Goal: Find specific page/section: Find specific page/section

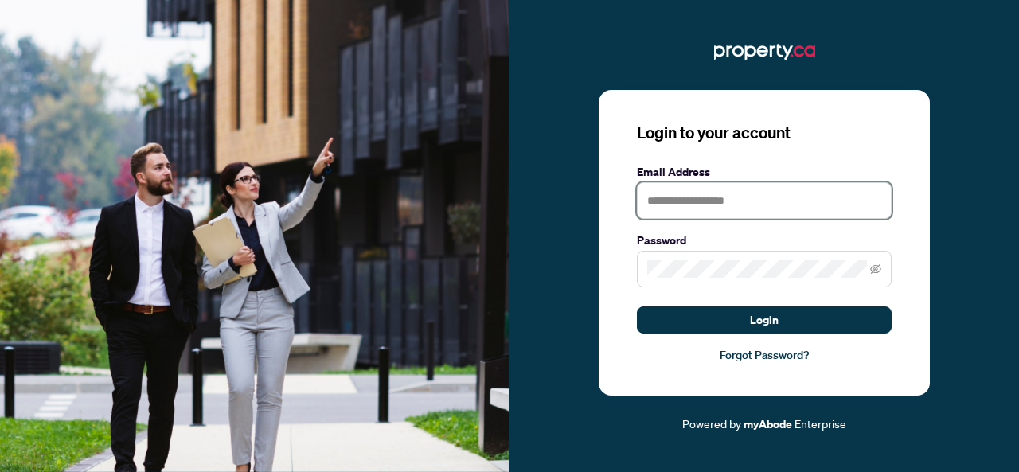
click at [729, 204] on input "text" at bounding box center [764, 200] width 255 height 37
click at [779, 201] on input "text" at bounding box center [764, 200] width 255 height 37
click at [767, 202] on input "text" at bounding box center [764, 200] width 255 height 37
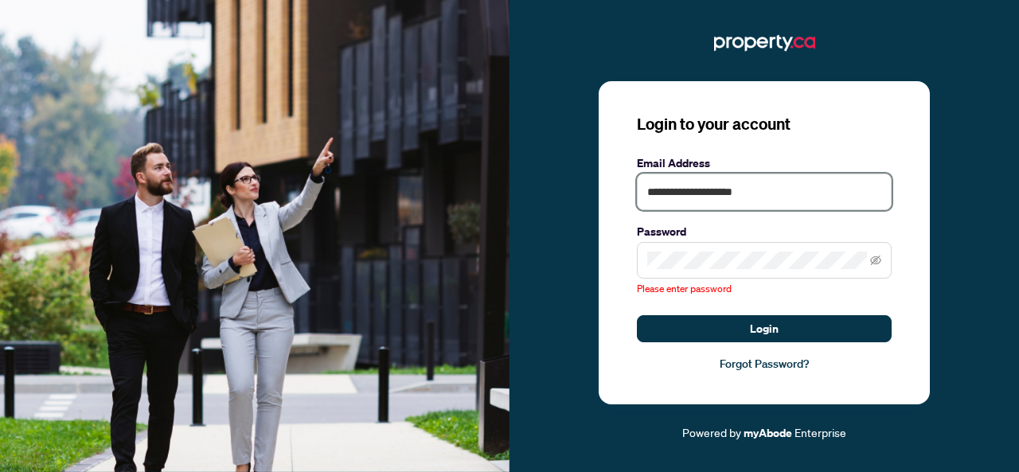
type input "**********"
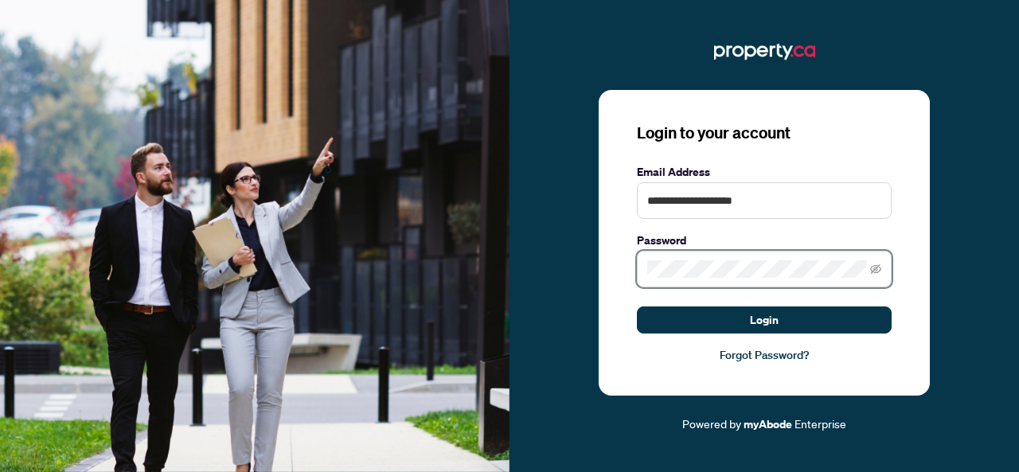
click at [637, 306] on button "Login" at bounding box center [764, 319] width 255 height 27
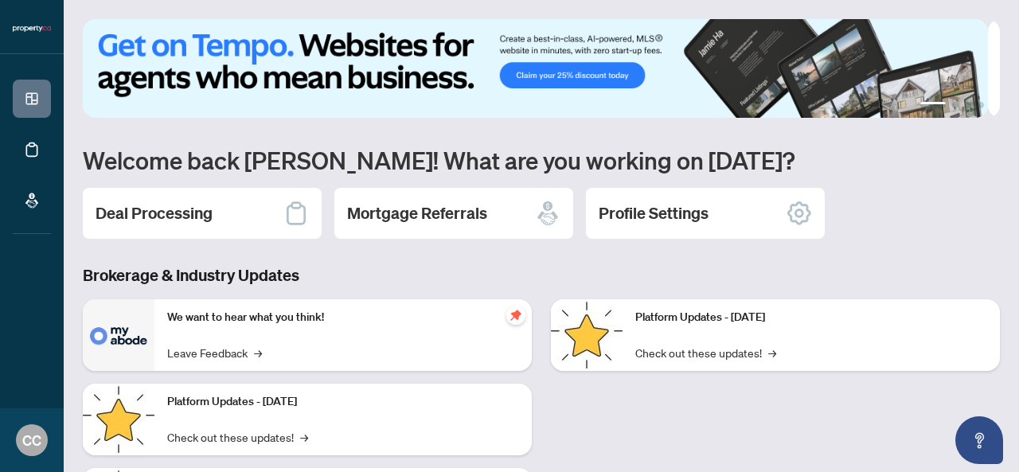
click at [359, 268] on h3 "Brokerage & Industry Updates" at bounding box center [541, 275] width 917 height 22
click at [215, 197] on div "Deal Processing" at bounding box center [202, 213] width 239 height 51
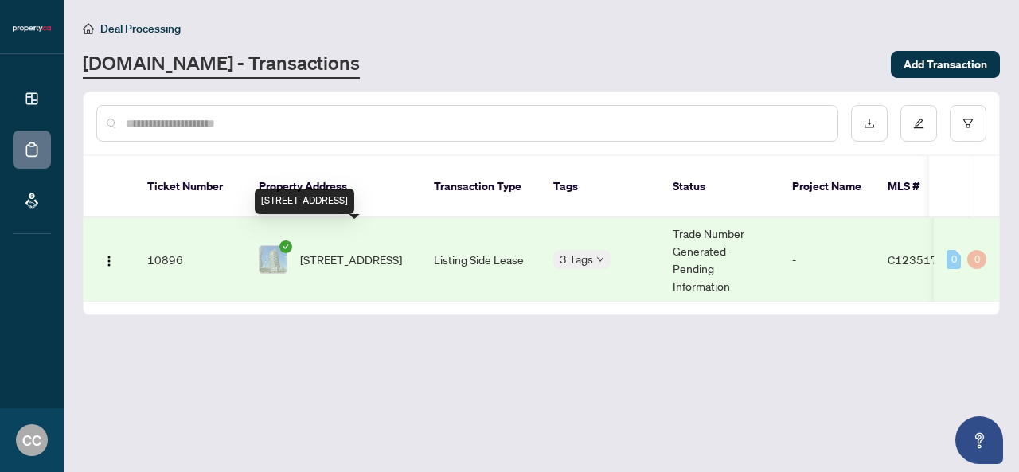
click at [319, 251] on span "[STREET_ADDRESS]" at bounding box center [351, 260] width 102 height 18
